Goal: Transaction & Acquisition: Subscribe to service/newsletter

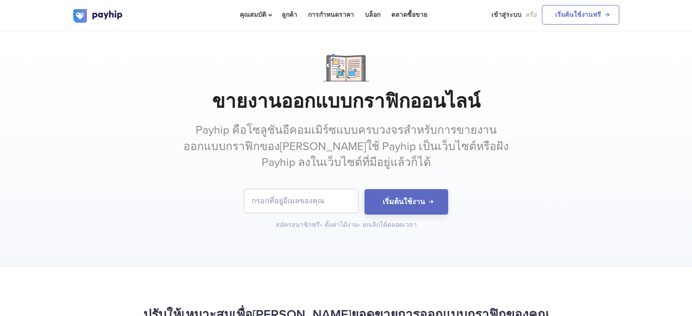
click at [297, 208] on input "email" at bounding box center [301, 201] width 114 height 24
type input "[EMAIL_ADDRESS][DOMAIN_NAME]"
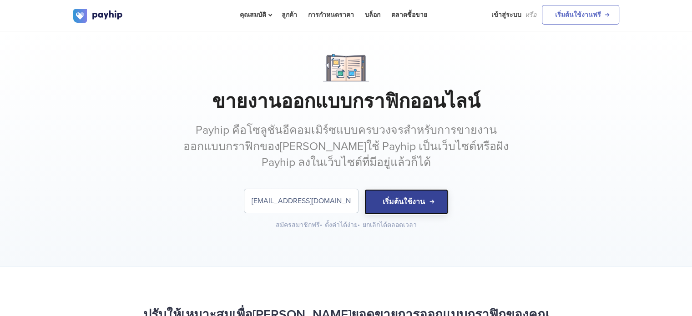
click at [421, 207] on button "เริ่มต้นใช้งาน" at bounding box center [406, 201] width 84 height 25
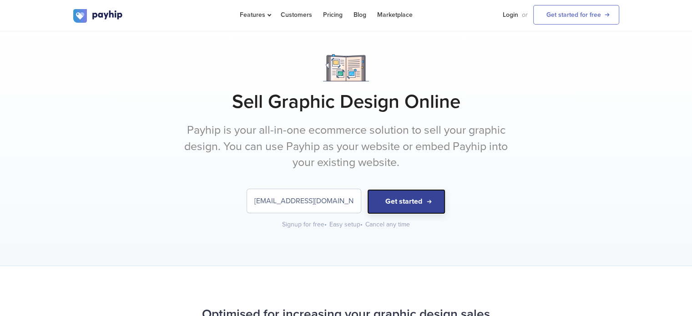
click at [400, 198] on button "Get started" at bounding box center [406, 201] width 78 height 25
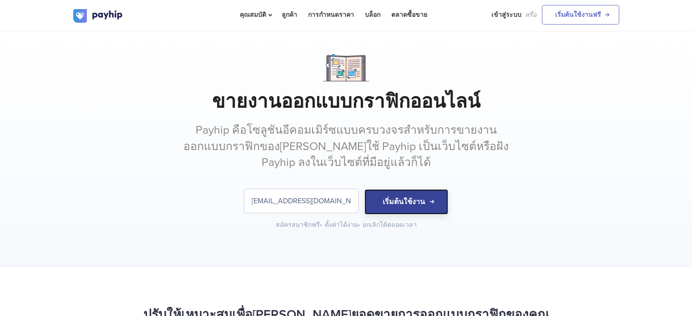
click at [418, 196] on button "เริ่มต้นใช้งาน" at bounding box center [406, 201] width 84 height 25
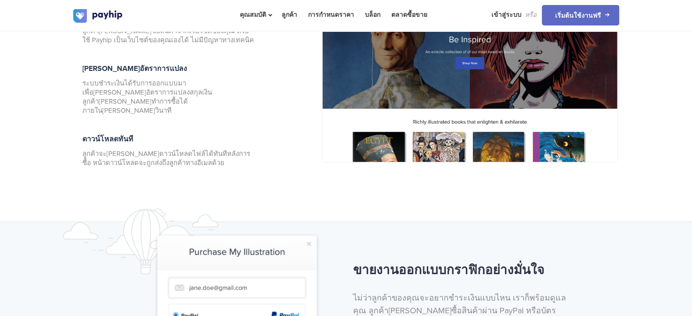
scroll to position [421, 0]
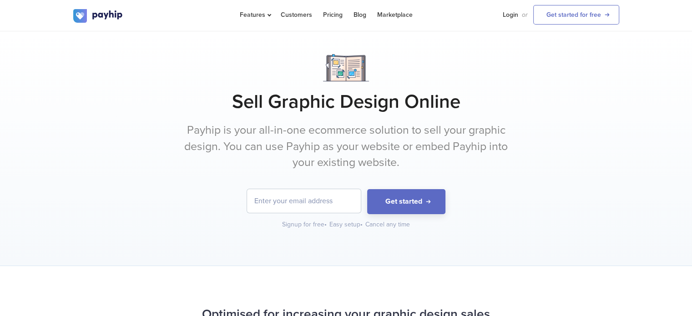
drag, startPoint x: 319, startPoint y: 205, endPoint x: 319, endPoint y: 253, distance: 47.8
click at [319, 253] on div "Sell Graphic Design Online Payhip is your all-in-one ecommerce solution to sell…" at bounding box center [346, 148] width 692 height 235
type input "[EMAIL_ADDRESS][DOMAIN_NAME]"
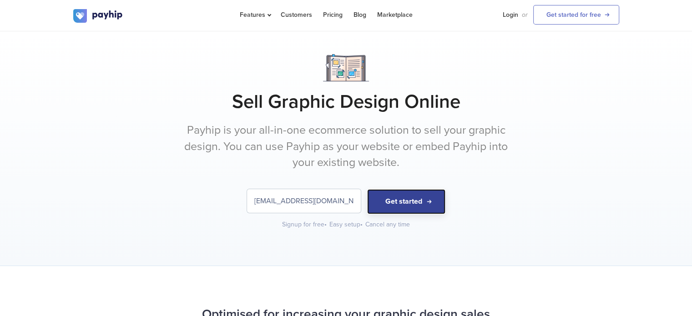
click at [394, 209] on button "Get started" at bounding box center [406, 201] width 78 height 25
